Goal: Transaction & Acquisition: Obtain resource

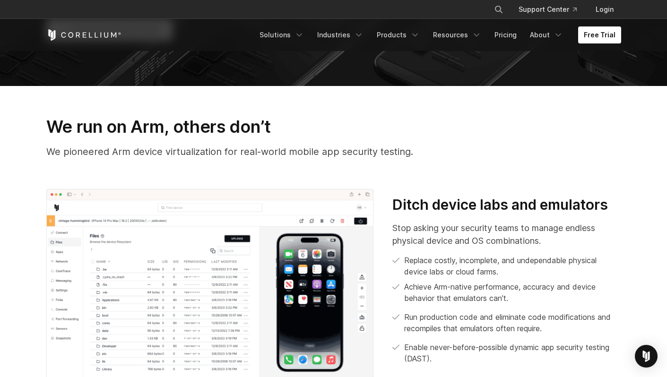
scroll to position [198, 0]
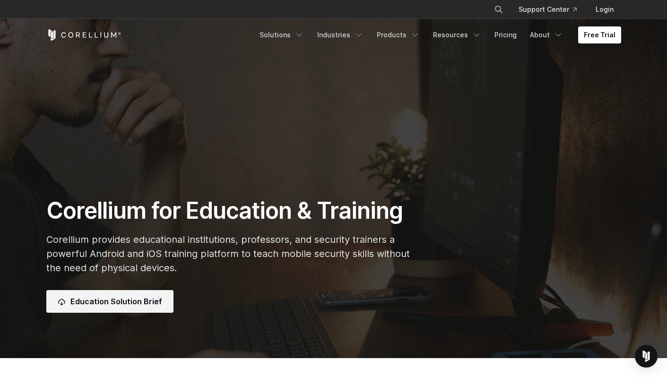
click at [128, 300] on link "Education Solution Brief" at bounding box center [109, 301] width 127 height 23
click at [509, 38] on link "Pricing" at bounding box center [505, 34] width 34 height 17
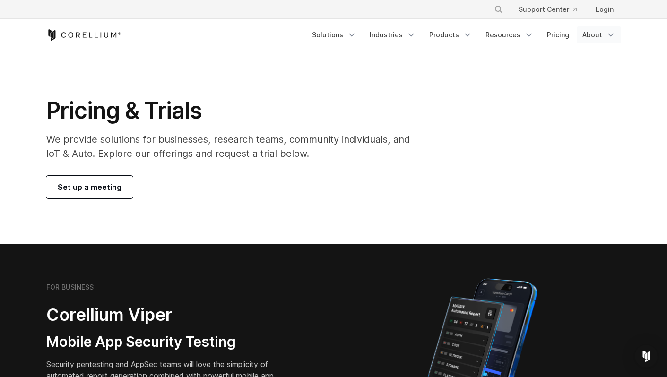
click at [602, 40] on link "About" at bounding box center [598, 34] width 44 height 17
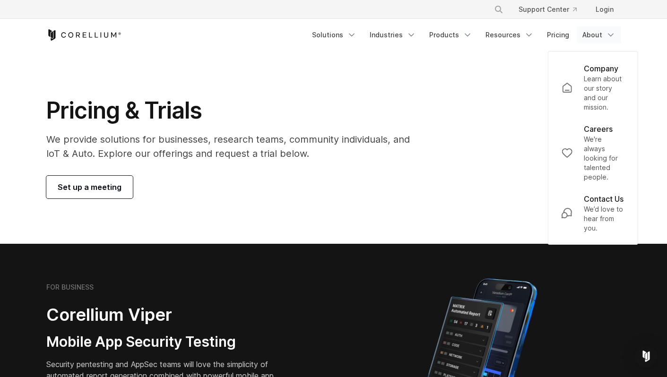
click at [491, 113] on div "Pricing & Trials We provide solutions for businesses, research teams, community…" at bounding box center [333, 147] width 593 height 102
